Goal: Information Seeking & Learning: Learn about a topic

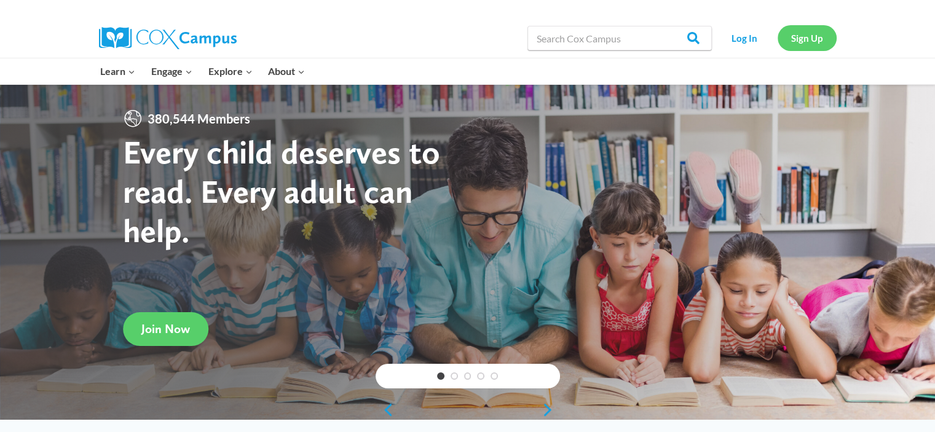
click at [791, 44] on link "Sign Up" at bounding box center [807, 37] width 59 height 25
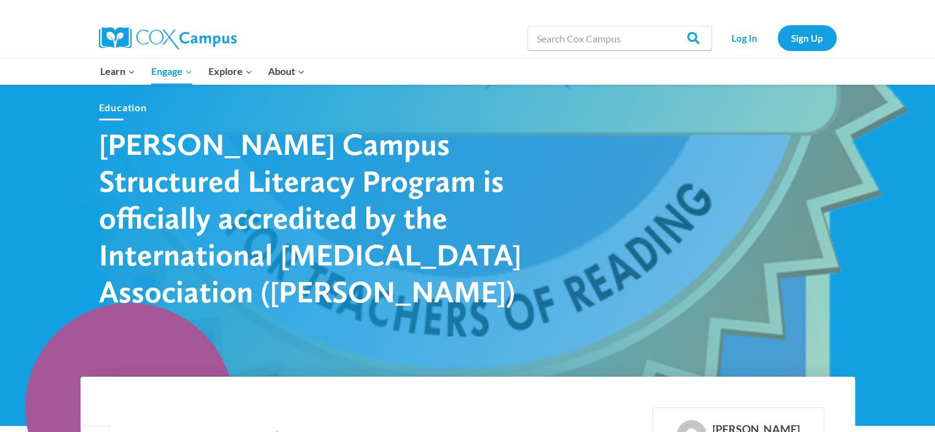
scroll to position [53, 0]
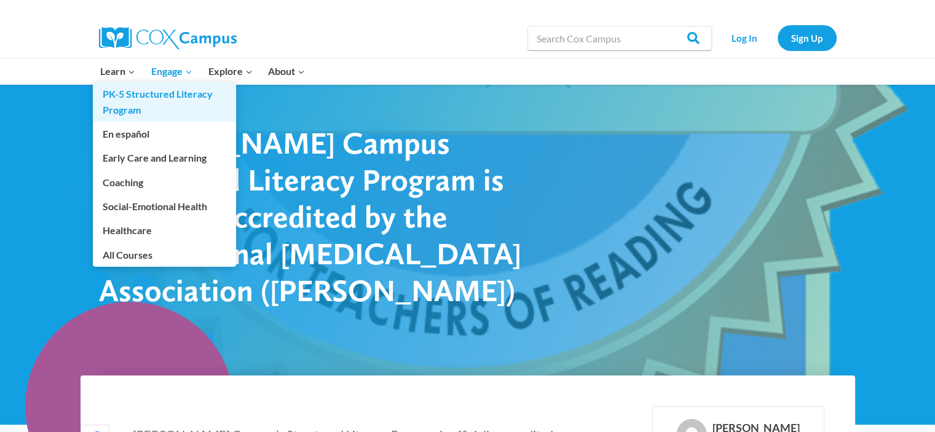
click at [122, 97] on link "PK-5 Structured Literacy Program" at bounding box center [164, 101] width 143 height 39
